Goal: Task Accomplishment & Management: Complete application form

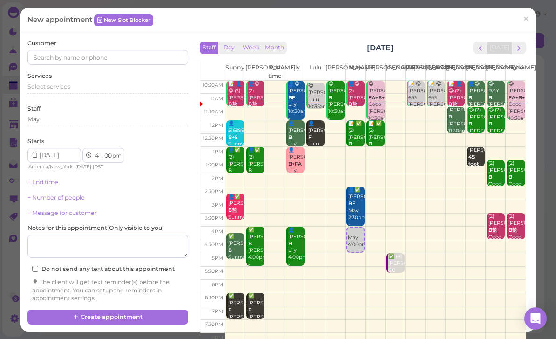
click at [516, 51] on span "next" at bounding box center [519, 48] width 9 height 9
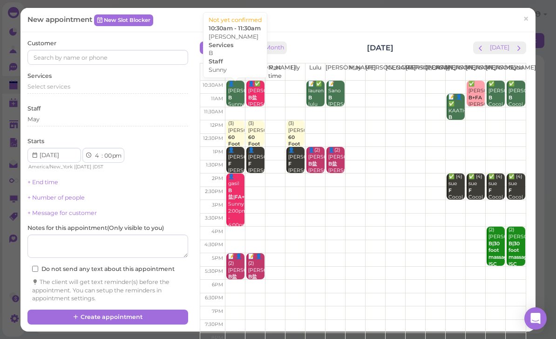
click at [235, 95] on div "👤[PERSON_NAME] Sunny 10:30am - 11:30am" at bounding box center [236, 105] width 17 height 48
click at [237, 96] on div "👤[PERSON_NAME] Sunny 10:30am - 11:30am" at bounding box center [236, 105] width 17 height 48
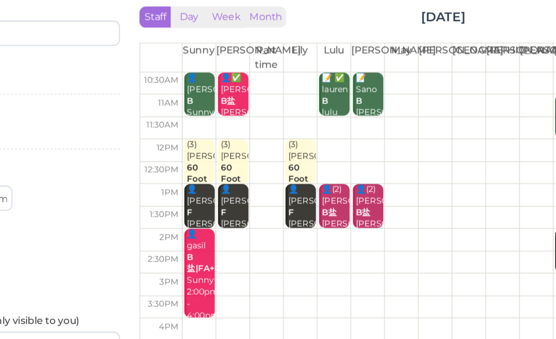
click at [228, 81] on div "👤[PERSON_NAME] Sunny 10:30am - 11:30am" at bounding box center [236, 105] width 17 height 48
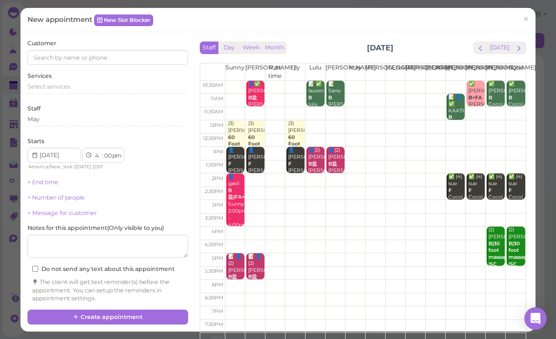
click at [529, 18] on span "×" at bounding box center [526, 19] width 6 height 13
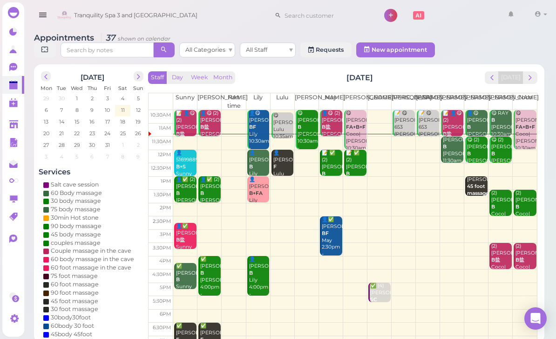
click at [526, 69] on div "Staff Day Week Month [DATE] [DATE] [PERSON_NAME] Part time [PERSON_NAME] [PERSO…" at bounding box center [343, 203] width 394 height 269
click at [531, 83] on button "next" at bounding box center [530, 77] width 14 height 13
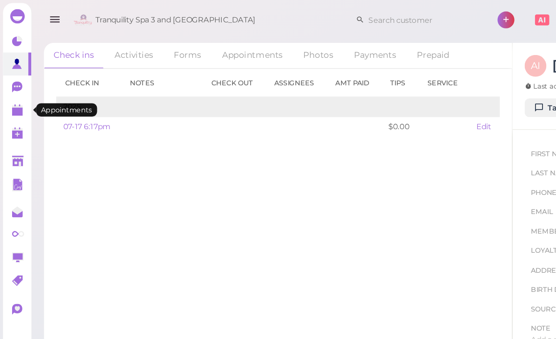
click at [10, 86] on polygon at bounding box center [13, 86] width 8 height 7
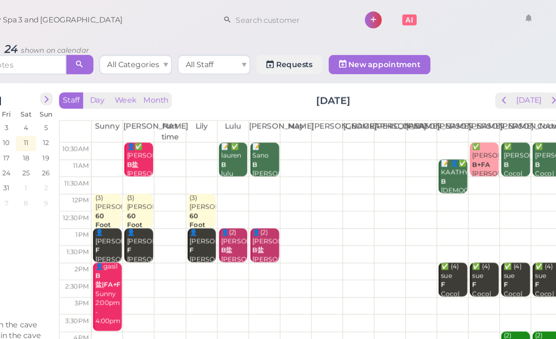
click at [488, 81] on span "prev" at bounding box center [492, 77] width 9 height 9
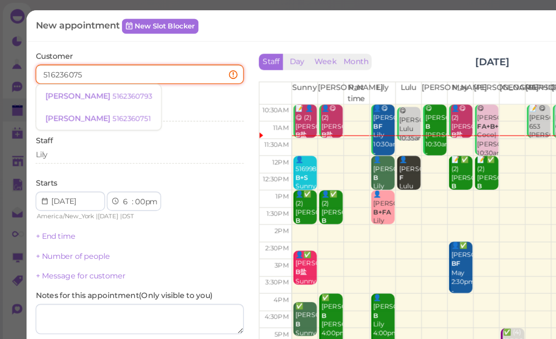
type input "5162360751"
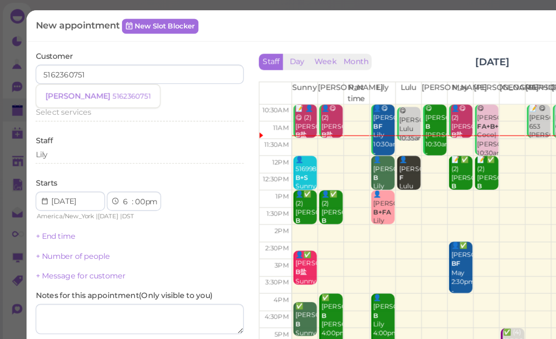
click at [102, 75] on small "5162360751" at bounding box center [102, 74] width 30 height 7
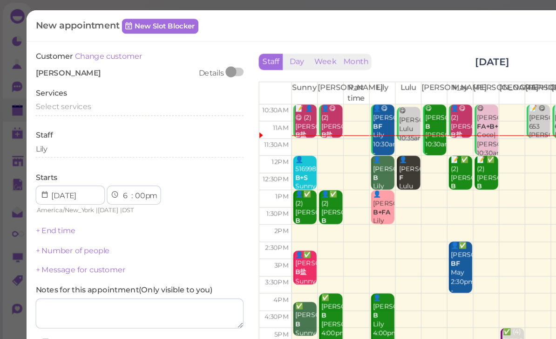
click at [64, 84] on span "Select services" at bounding box center [48, 82] width 43 height 7
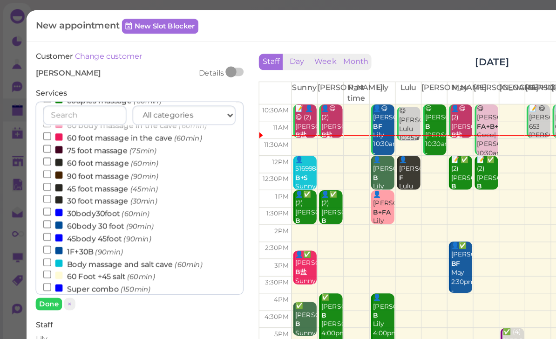
scroll to position [97, 0]
click at [103, 171] on small "(90min)" at bounding box center [107, 174] width 21 height 7
click at [40, 169] on input "60body 30 foot (90min)" at bounding box center [37, 172] width 6 height 6
click at [39, 232] on button "Done" at bounding box center [37, 235] width 20 height 10
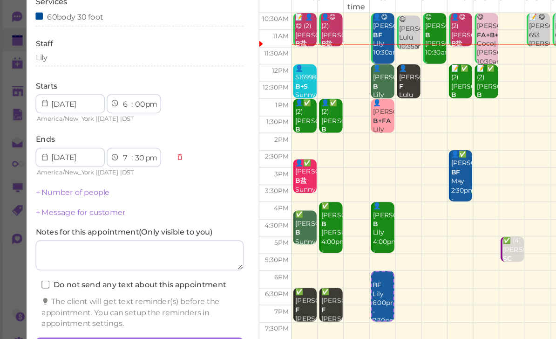
scroll to position [33, 0]
click at [161, 314] on button "Create appointment" at bounding box center [107, 321] width 161 height 15
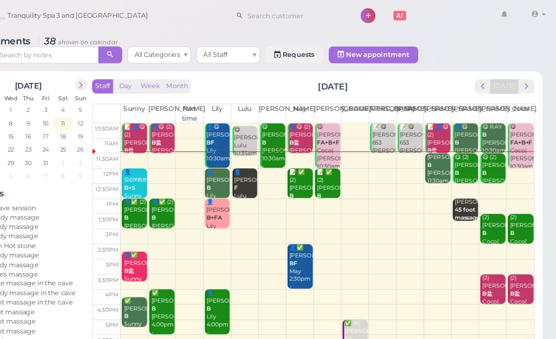
scroll to position [0, 0]
